Goal: Navigation & Orientation: Find specific page/section

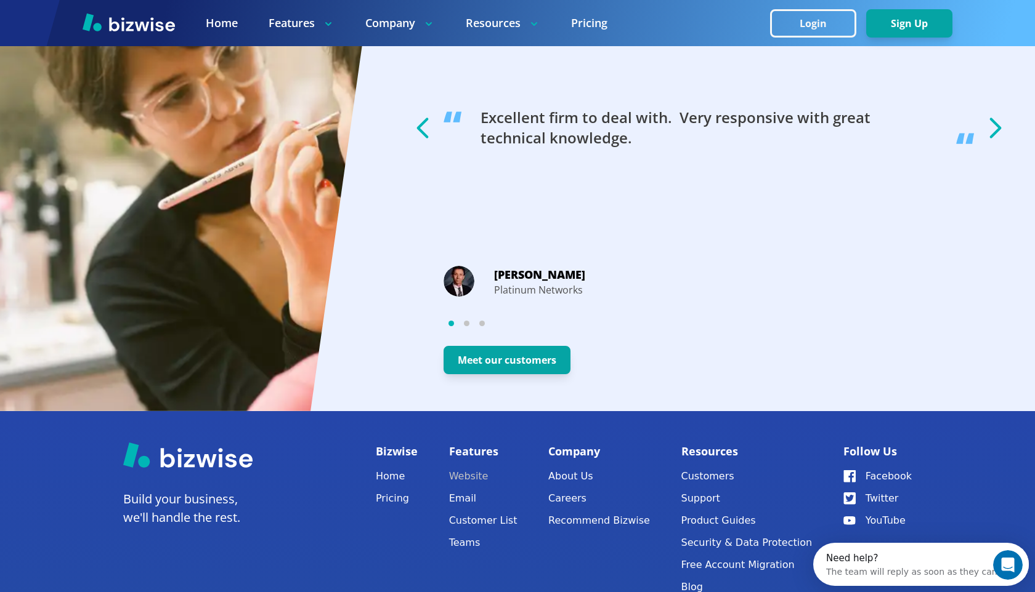
scroll to position [2370, 0]
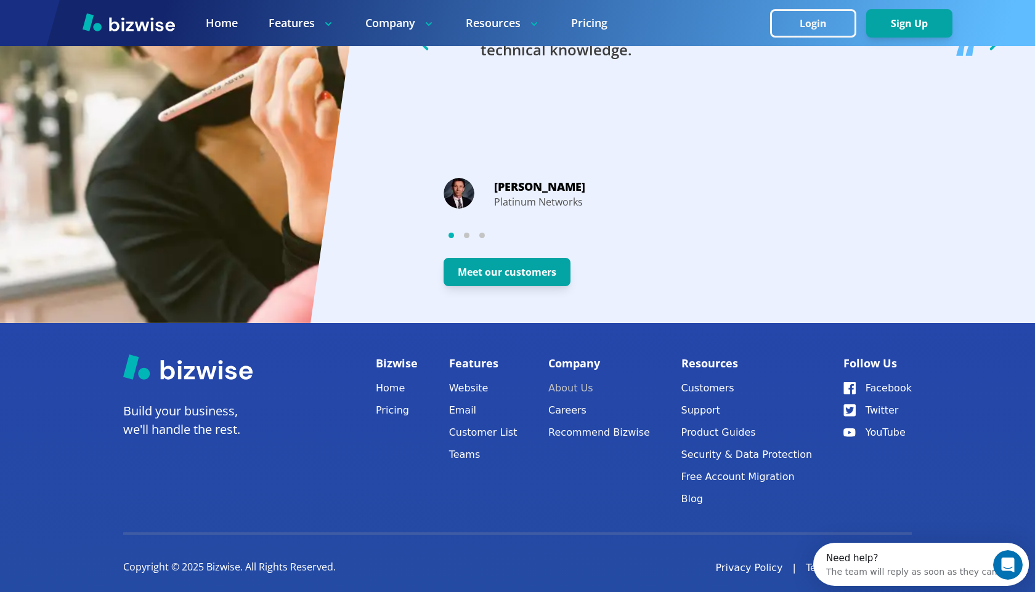
click at [583, 380] on link "About Us" at bounding box center [599, 388] width 102 height 17
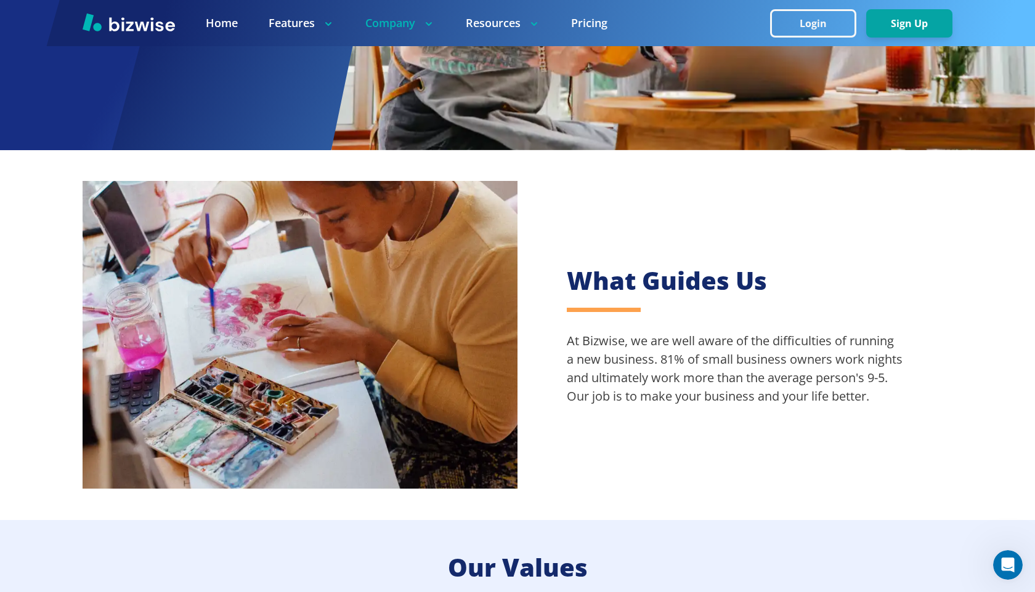
scroll to position [274, 0]
click at [123, 23] on img at bounding box center [129, 22] width 92 height 18
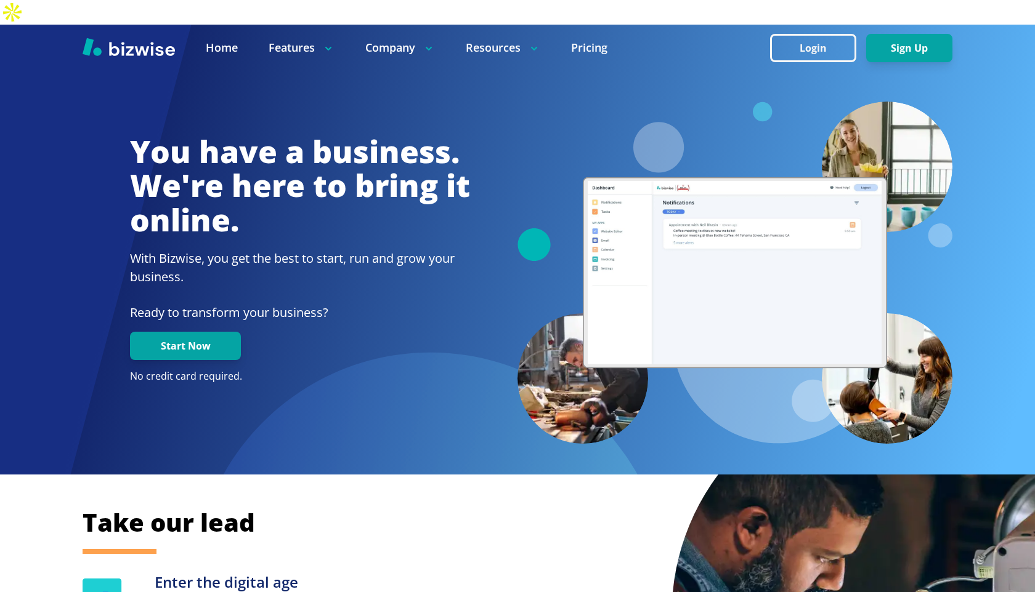
click at [309, 249] on h2 "With Bizwise, you get the best to start, run and grow your business." at bounding box center [300, 267] width 340 height 37
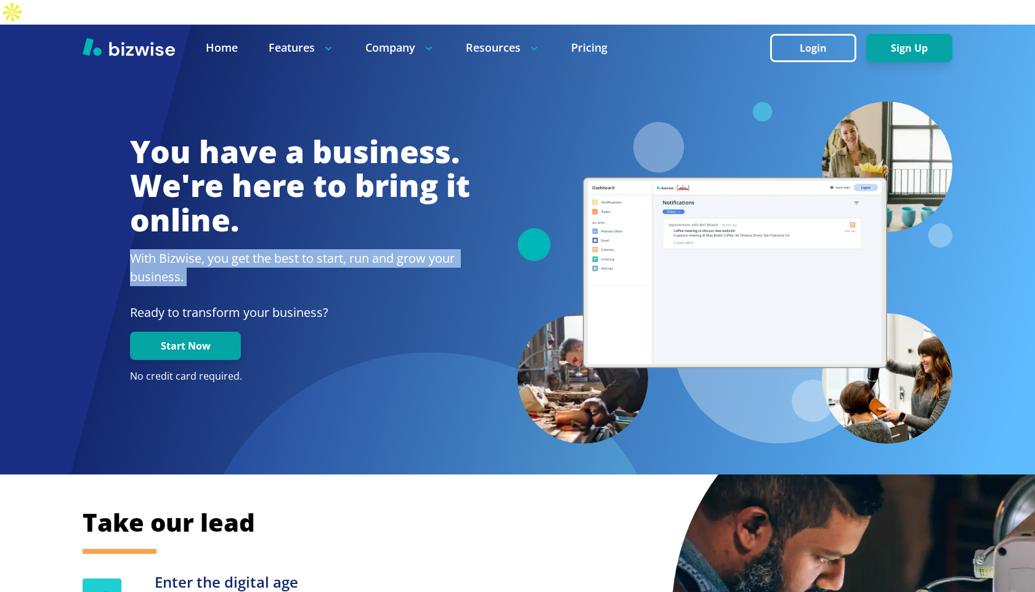
click at [273, 249] on h2 "With Bizwise, you get the best to start, run and grow your business." at bounding box center [300, 267] width 340 height 37
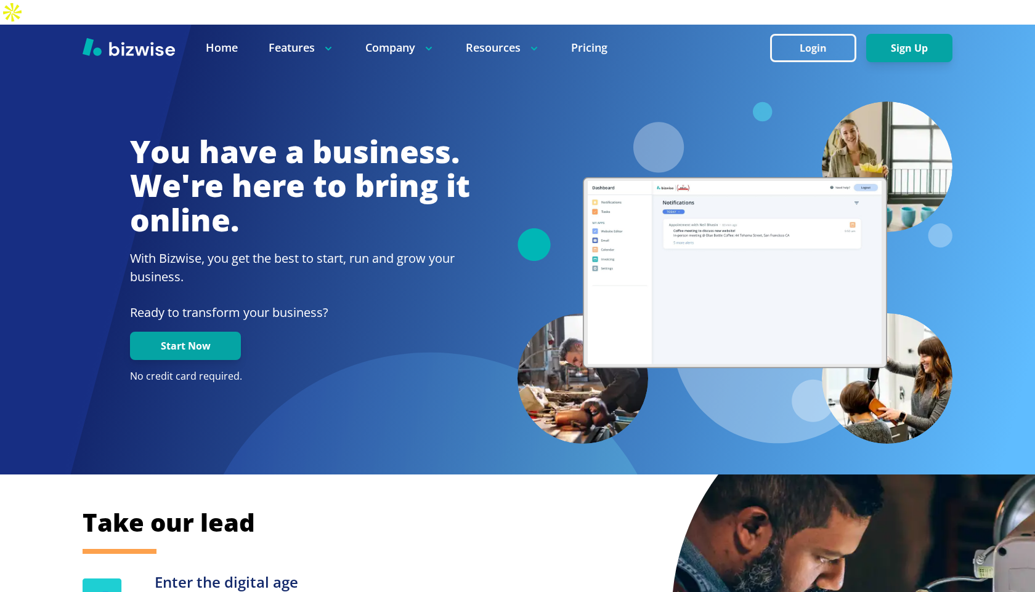
click at [266, 304] on p "Ready to transform your business?" at bounding box center [300, 313] width 340 height 18
click at [286, 304] on p "Ready to transform your business?" at bounding box center [300, 313] width 340 height 18
